Goal: Submit feedback/report problem: Submit feedback/report problem

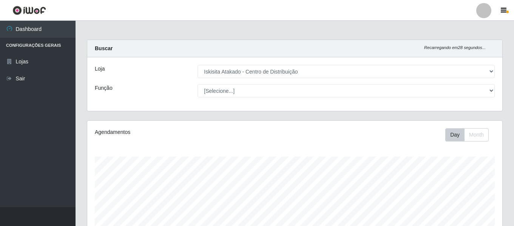
select select "425"
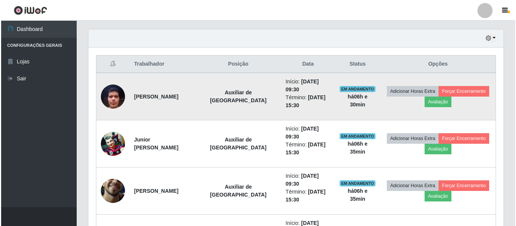
scroll to position [245, 0]
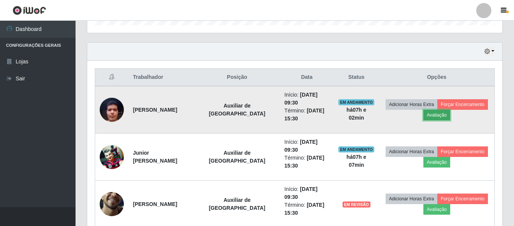
click at [437, 116] on button "Avaliação" at bounding box center [436, 115] width 27 height 11
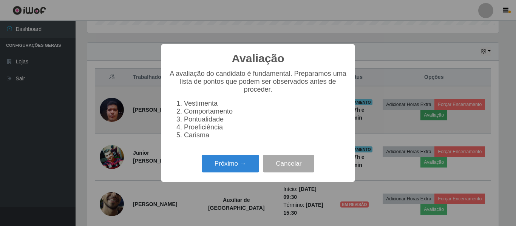
scroll to position [157, 411]
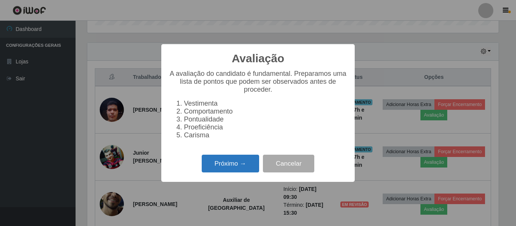
click at [229, 166] on button "Próximo →" at bounding box center [230, 164] width 57 height 18
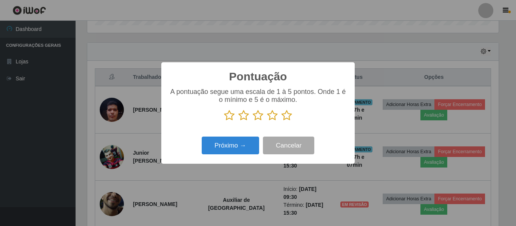
scroll to position [377364, 377109]
click at [270, 115] on icon at bounding box center [272, 115] width 11 height 11
click at [267, 121] on input "radio" at bounding box center [267, 121] width 0 height 0
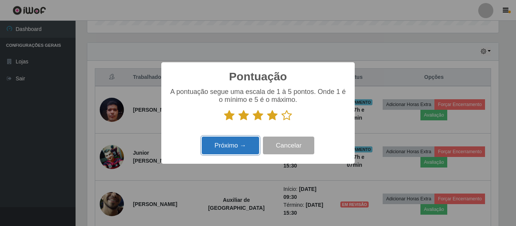
click at [236, 146] on button "Próximo →" at bounding box center [230, 146] width 57 height 18
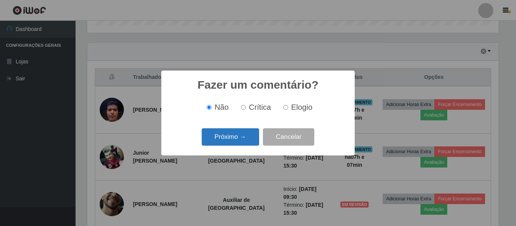
click at [239, 135] on button "Próximo →" at bounding box center [230, 137] width 57 height 18
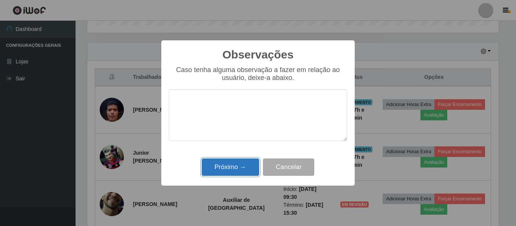
click at [234, 163] on button "Próximo →" at bounding box center [230, 168] width 57 height 18
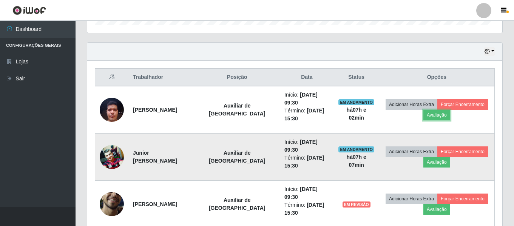
scroll to position [157, 415]
click at [437, 162] on button "Avaliação" at bounding box center [436, 162] width 27 height 11
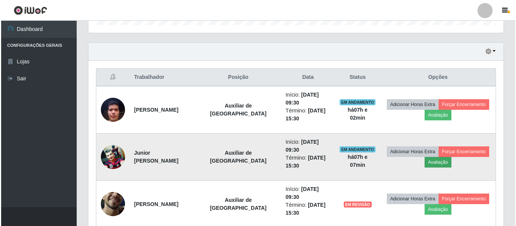
scroll to position [157, 411]
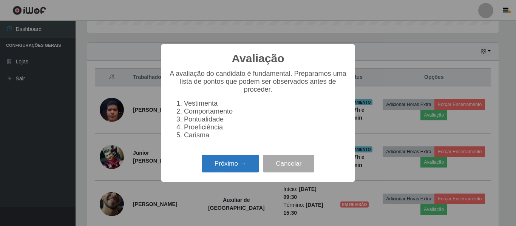
click at [225, 163] on button "Próximo →" at bounding box center [230, 164] width 57 height 18
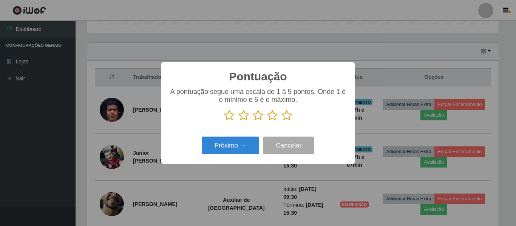
scroll to position [377364, 377109]
click at [271, 115] on icon at bounding box center [272, 115] width 11 height 11
click at [267, 121] on input "radio" at bounding box center [267, 121] width 0 height 0
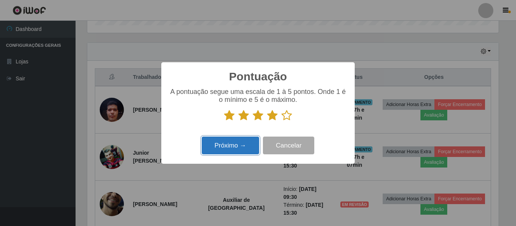
click at [233, 146] on button "Próximo →" at bounding box center [230, 146] width 57 height 18
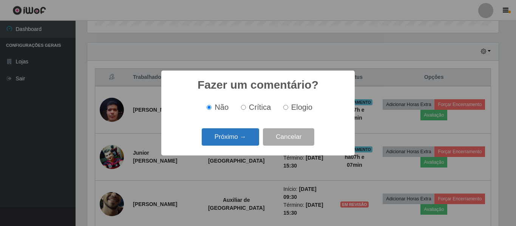
click at [239, 137] on button "Próximo →" at bounding box center [230, 137] width 57 height 18
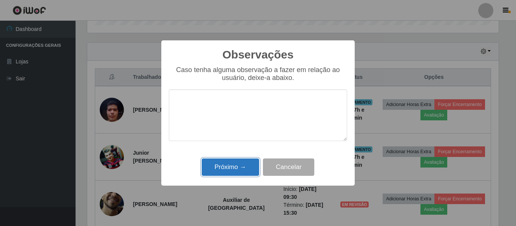
click at [242, 167] on button "Próximo →" at bounding box center [230, 168] width 57 height 18
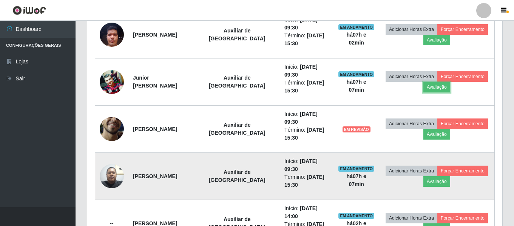
scroll to position [320, 0]
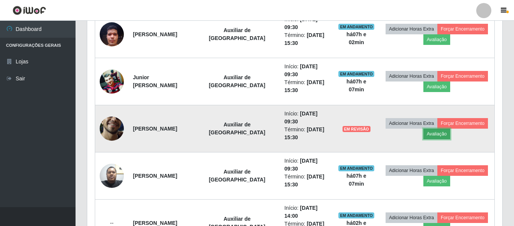
click at [437, 137] on button "Avaliação" at bounding box center [436, 134] width 27 height 11
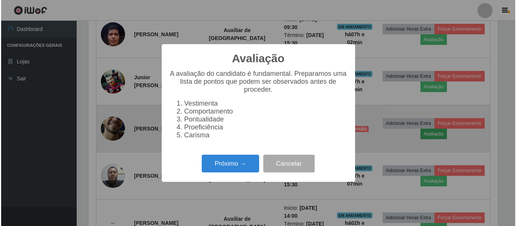
scroll to position [157, 411]
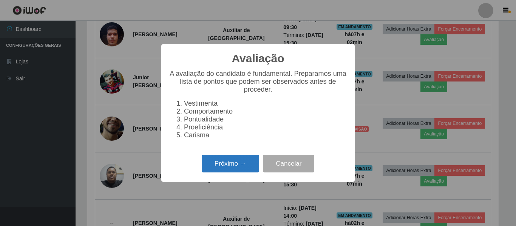
click at [255, 166] on button "Próximo →" at bounding box center [230, 164] width 57 height 18
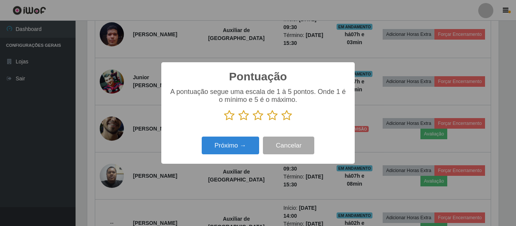
click at [271, 118] on icon at bounding box center [272, 115] width 11 height 11
click at [267, 121] on input "radio" at bounding box center [267, 121] width 0 height 0
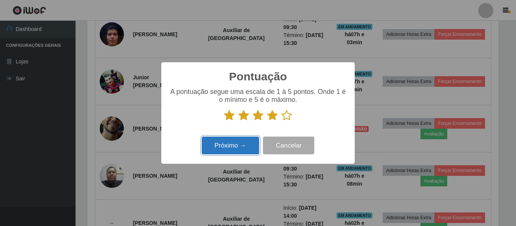
click at [234, 148] on button "Próximo →" at bounding box center [230, 146] width 57 height 18
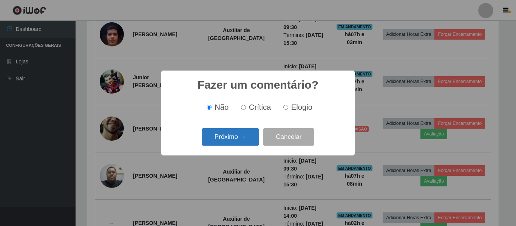
click at [250, 137] on button "Próximo →" at bounding box center [230, 137] width 57 height 18
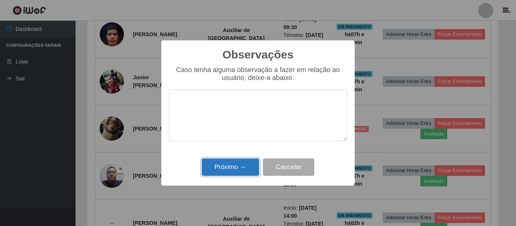
click at [237, 165] on button "Próximo →" at bounding box center [230, 168] width 57 height 18
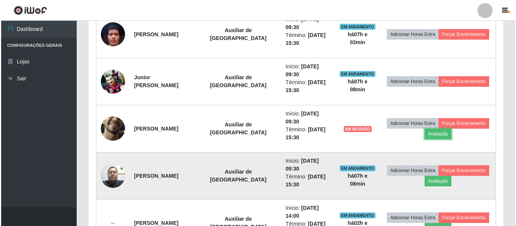
scroll to position [157, 415]
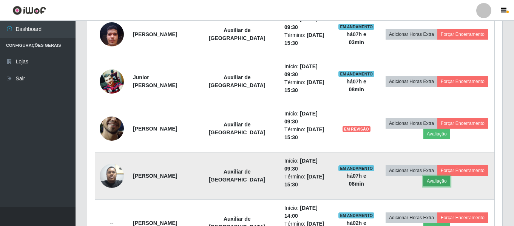
click at [442, 181] on button "Avaliação" at bounding box center [436, 181] width 27 height 11
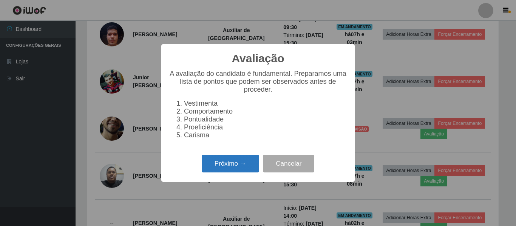
click at [238, 168] on button "Próximo →" at bounding box center [230, 164] width 57 height 18
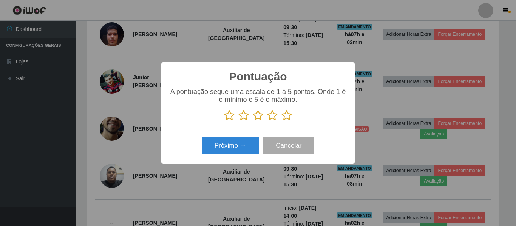
click at [290, 118] on icon at bounding box center [286, 115] width 11 height 11
click at [281, 121] on input "radio" at bounding box center [281, 121] width 0 height 0
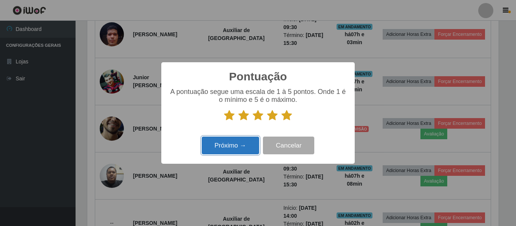
click at [230, 145] on button "Próximo →" at bounding box center [230, 146] width 57 height 18
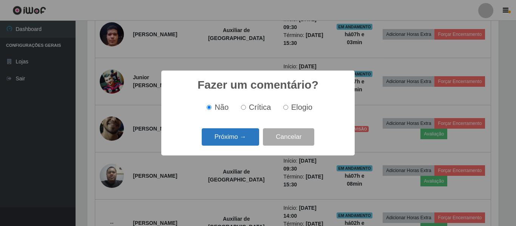
click at [240, 138] on button "Próximo →" at bounding box center [230, 137] width 57 height 18
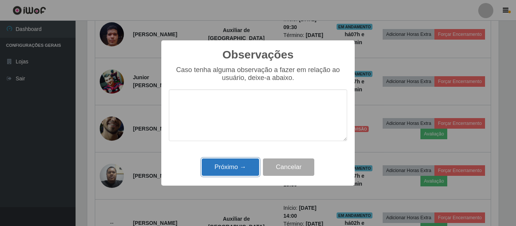
click at [244, 165] on button "Próximo →" at bounding box center [230, 168] width 57 height 18
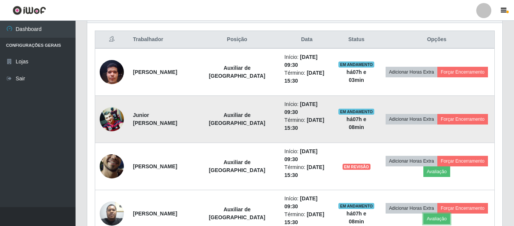
scroll to position [320, 0]
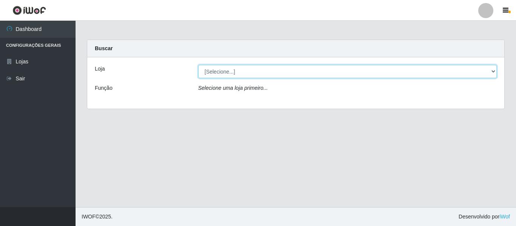
click at [233, 73] on select "[Selecione...] Iskisita Atakado - Centro de Distribuição" at bounding box center [347, 71] width 299 height 13
select select "425"
click at [198, 65] on select "[Selecione...] Iskisita Atakado - Centro de Distribuição" at bounding box center [347, 71] width 299 height 13
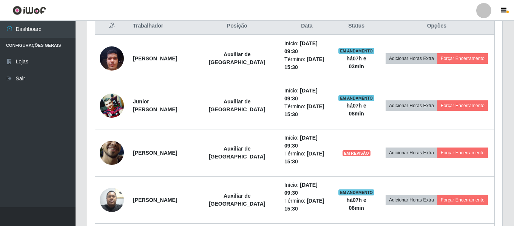
scroll to position [282, 0]
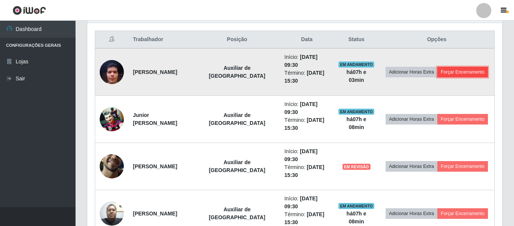
click at [449, 71] on button "Forçar Encerramento" at bounding box center [462, 72] width 51 height 11
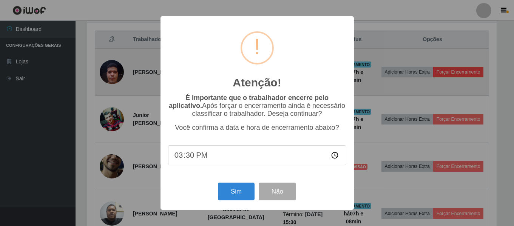
scroll to position [157, 411]
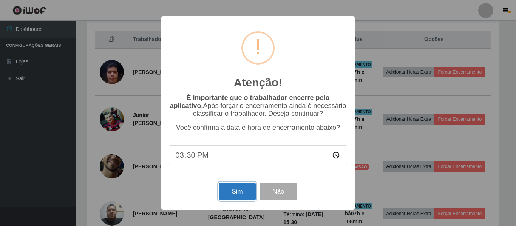
click at [245, 196] on button "Sim" at bounding box center [237, 192] width 37 height 18
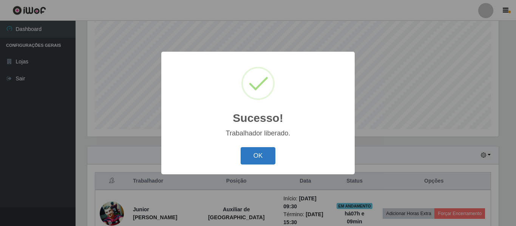
click at [260, 153] on button "OK" at bounding box center [257, 156] width 35 height 18
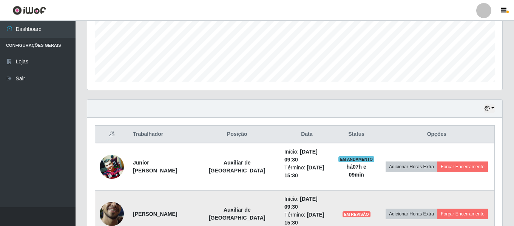
scroll to position [254, 0]
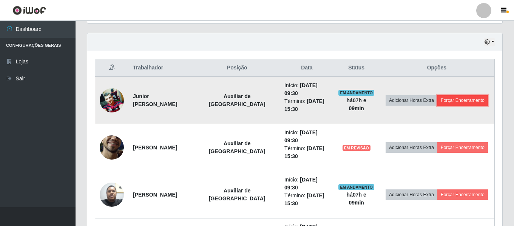
click at [463, 105] on button "Forçar Encerramento" at bounding box center [462, 100] width 51 height 11
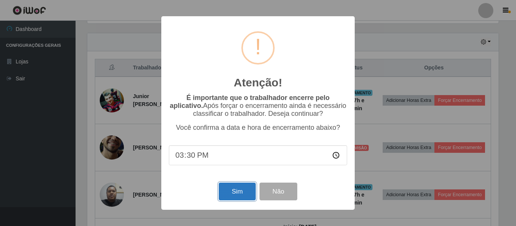
click at [242, 196] on button "Sim" at bounding box center [237, 192] width 37 height 18
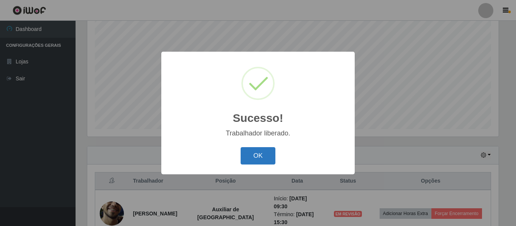
click at [264, 150] on button "OK" at bounding box center [257, 156] width 35 height 18
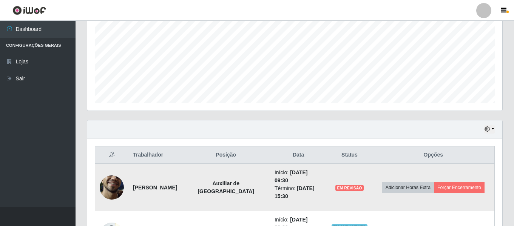
scroll to position [216, 0]
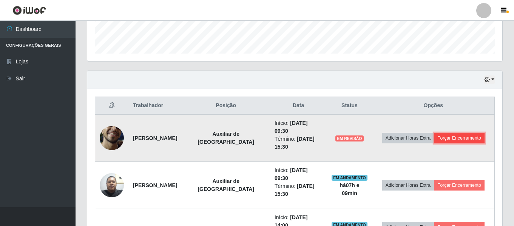
click at [452, 137] on button "Forçar Encerramento" at bounding box center [459, 138] width 51 height 11
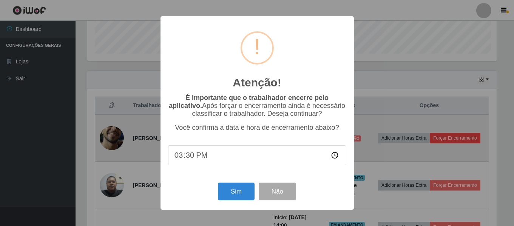
scroll to position [0, 0]
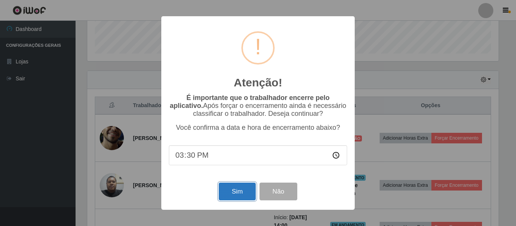
click at [235, 194] on button "Sim" at bounding box center [237, 192] width 37 height 18
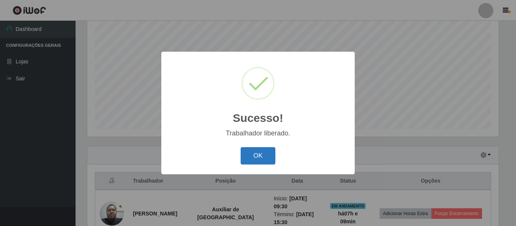
click at [259, 157] on button "OK" at bounding box center [257, 156] width 35 height 18
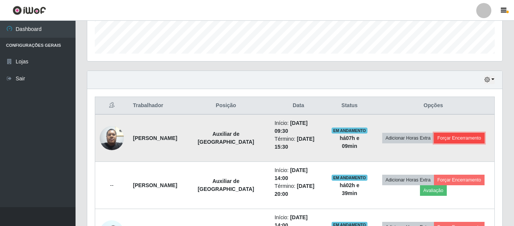
click at [452, 138] on button "Forçar Encerramento" at bounding box center [459, 138] width 51 height 11
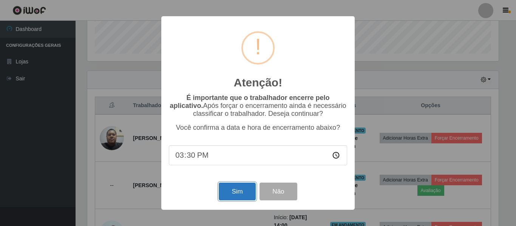
click at [235, 200] on button "Sim" at bounding box center [237, 192] width 37 height 18
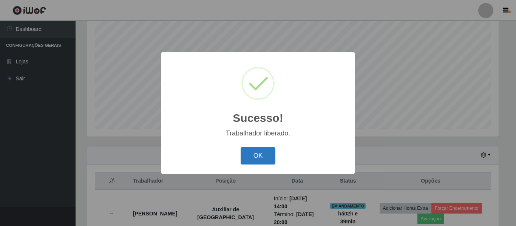
click at [257, 158] on button "OK" at bounding box center [257, 156] width 35 height 18
